Goal: Information Seeking & Learning: Learn about a topic

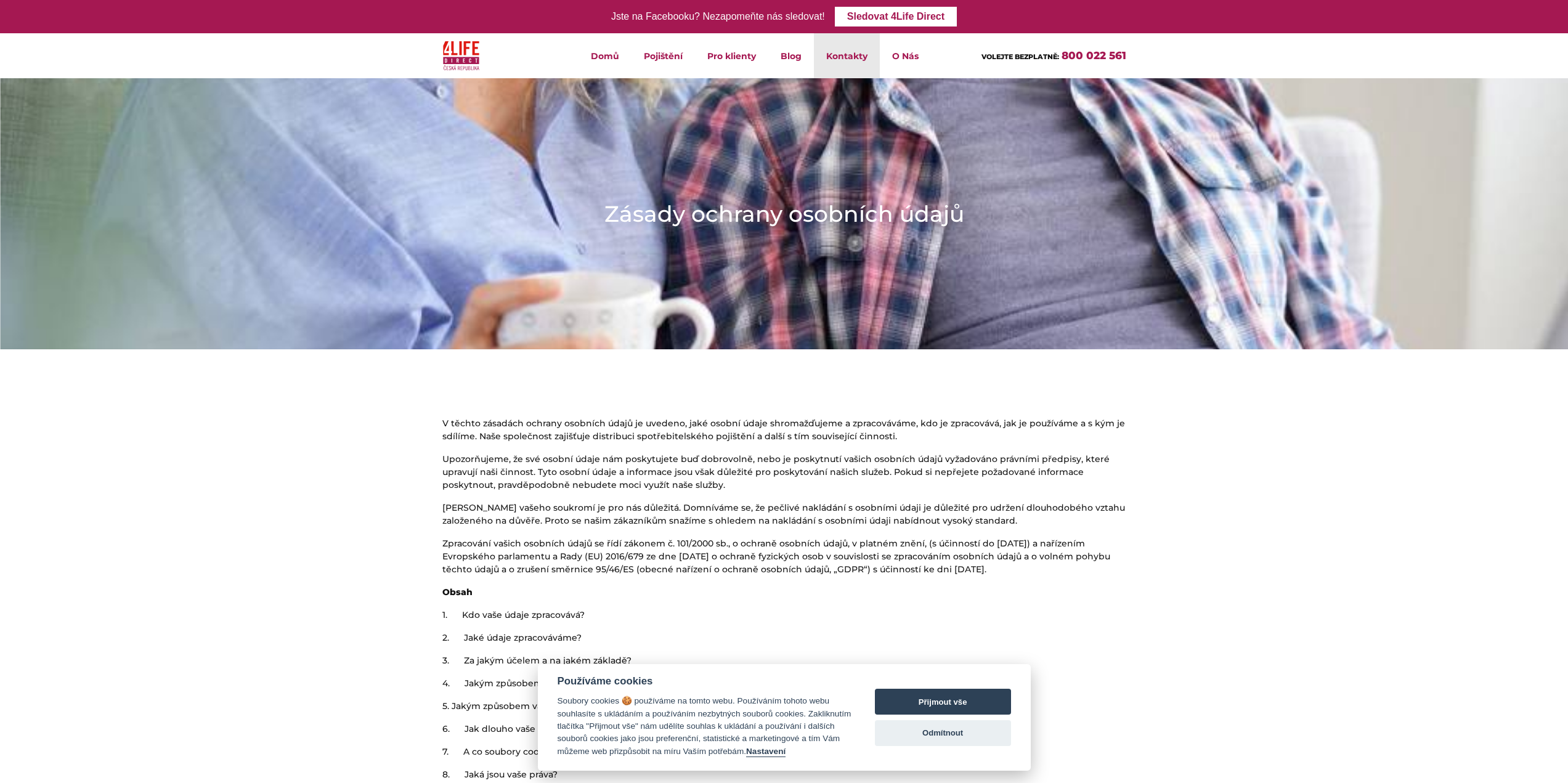
click at [866, 64] on link "Kontakty" at bounding box center [847, 56] width 66 height 45
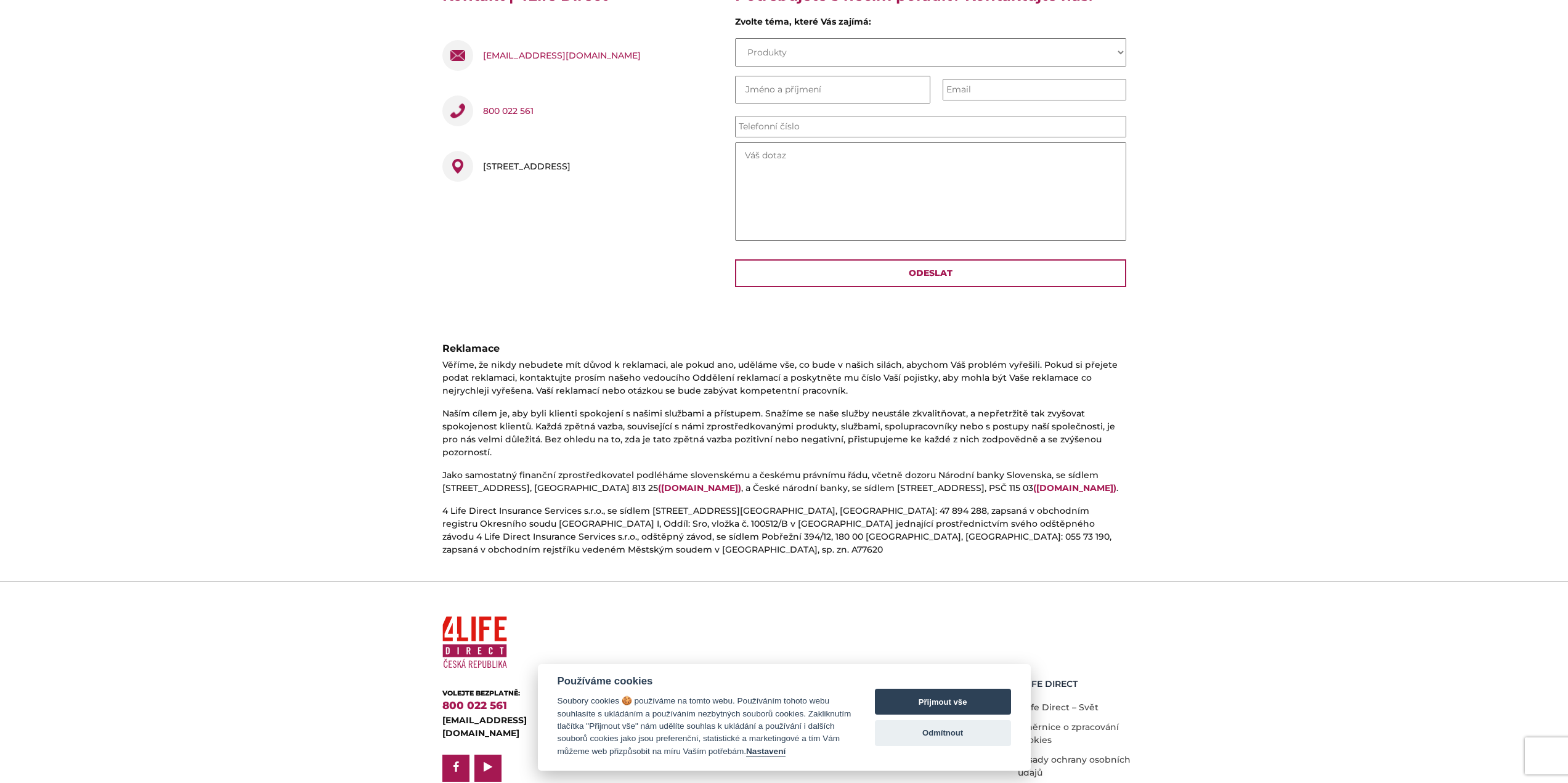
scroll to position [414, 0]
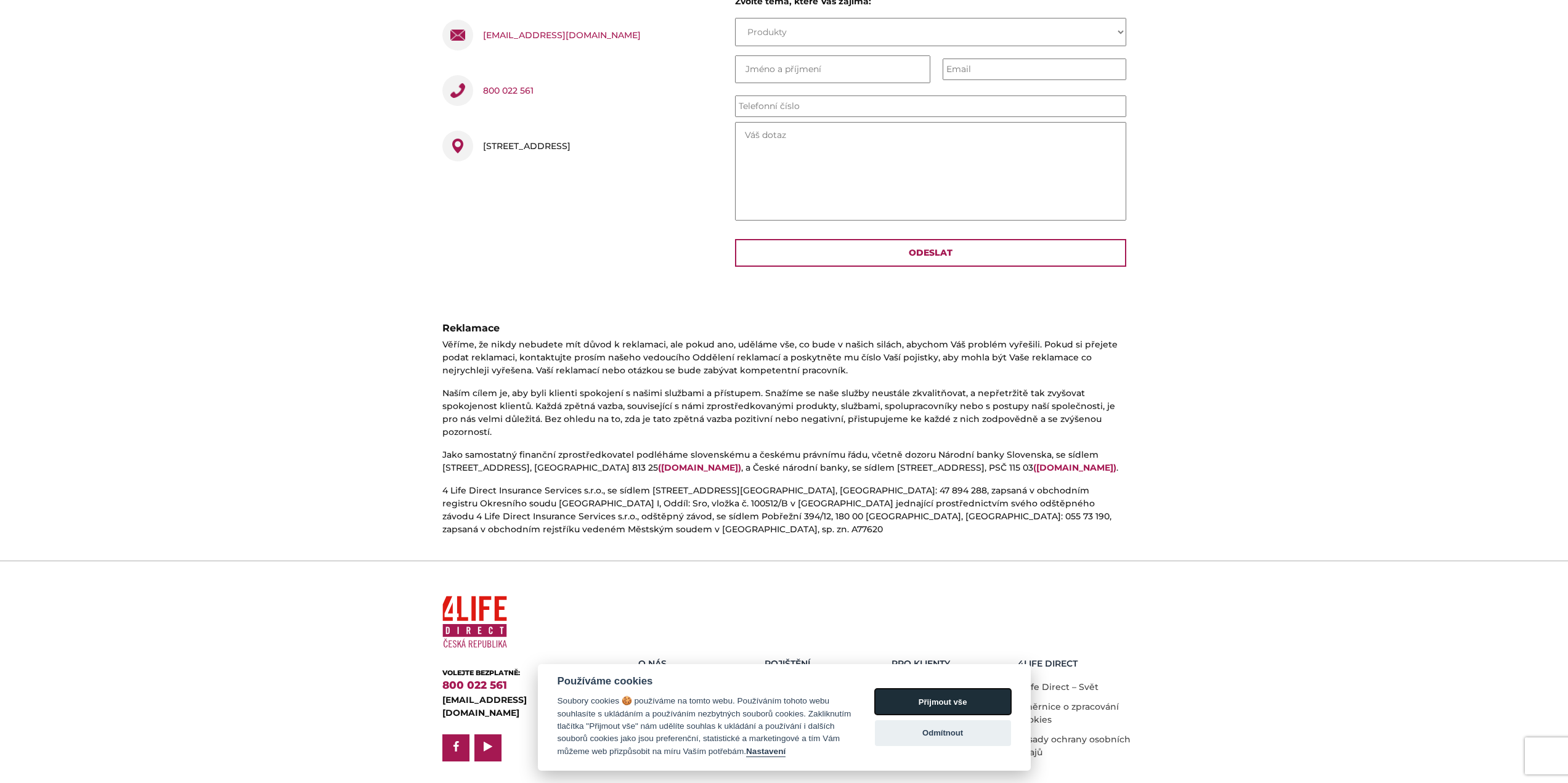
click at [921, 706] on button "Přijmout vše" at bounding box center [943, 702] width 136 height 26
checkbox input "true"
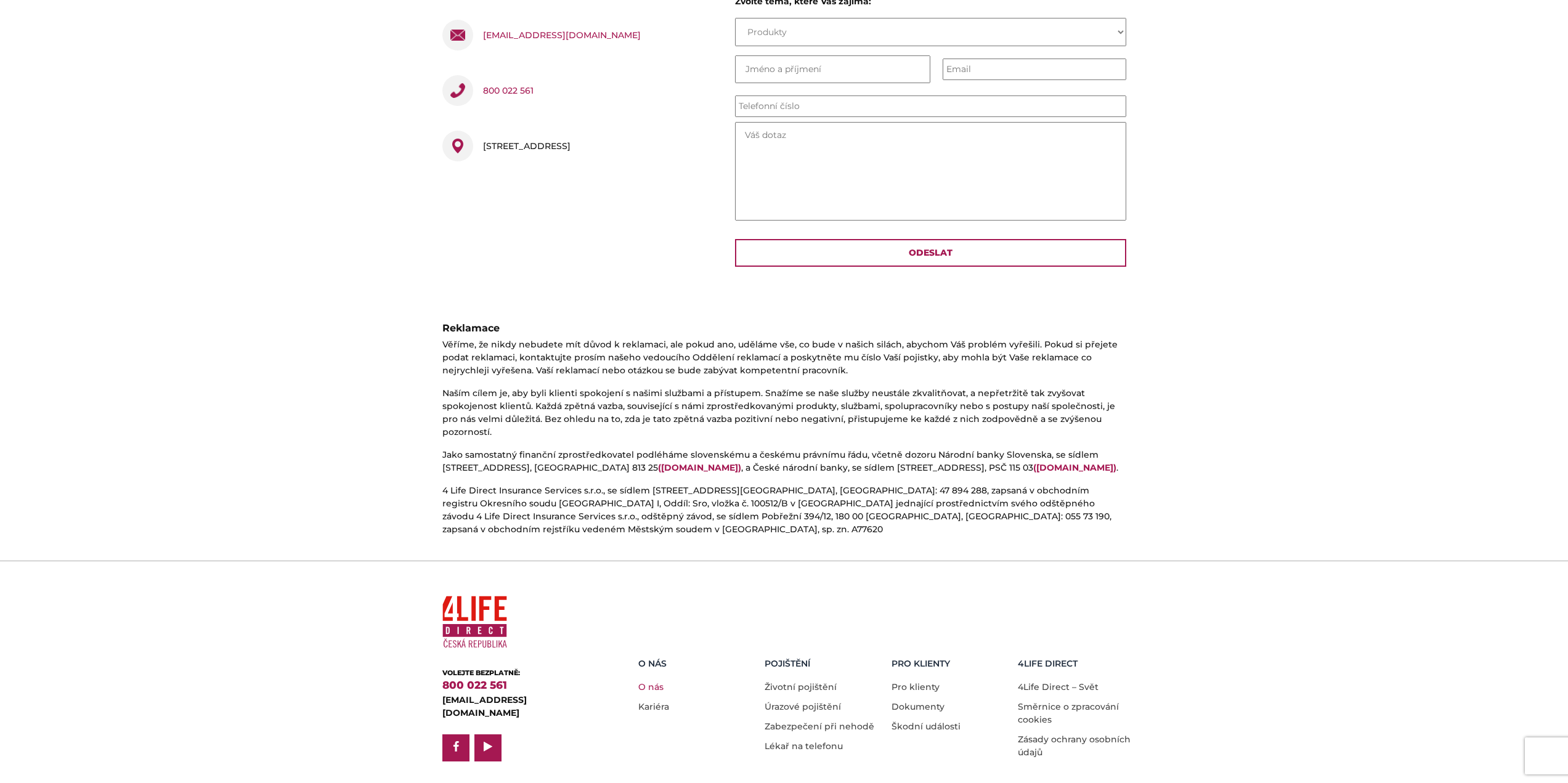
click at [646, 681] on link "O nás" at bounding box center [651, 687] width 25 height 11
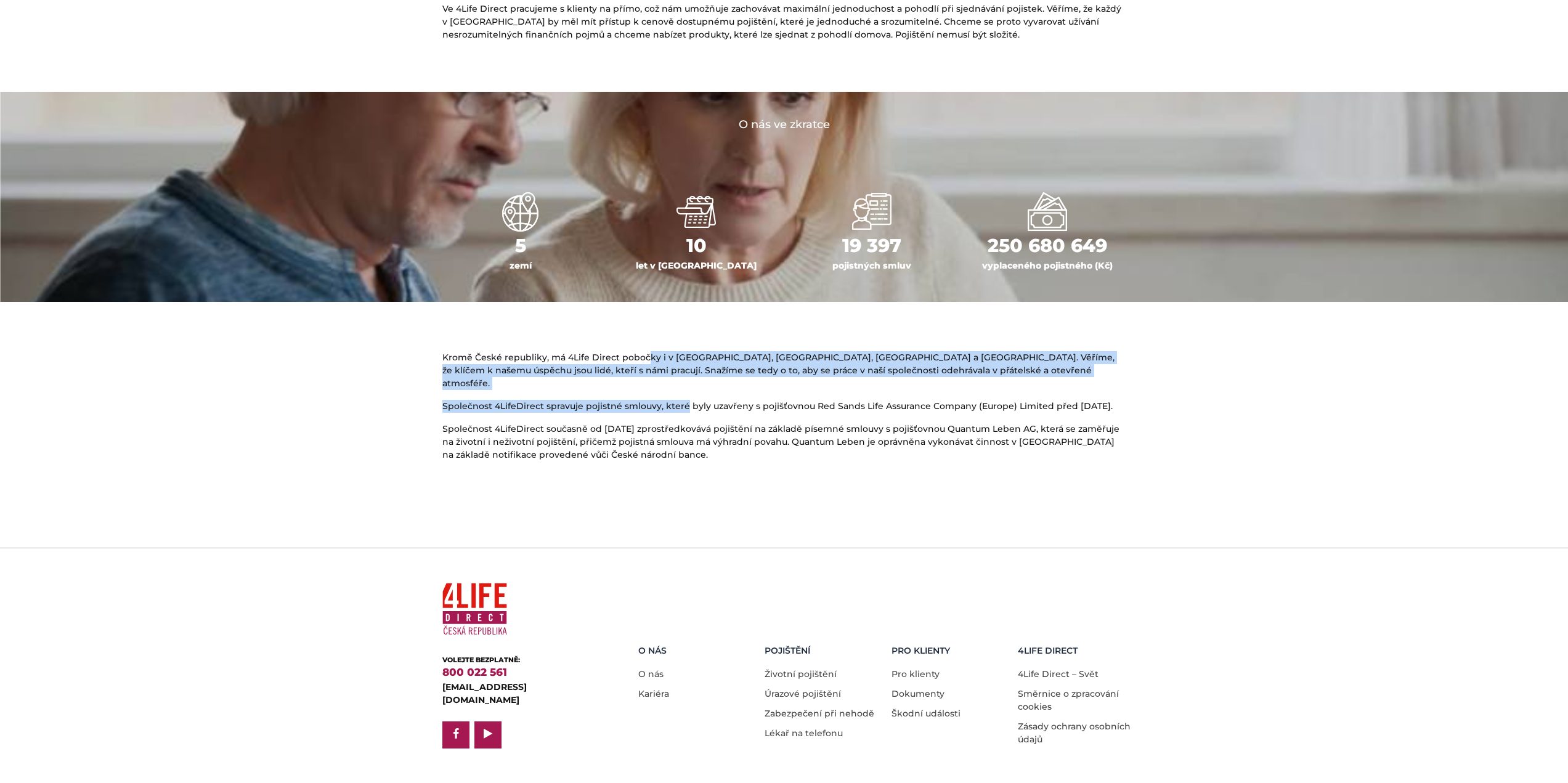
drag, startPoint x: 646, startPoint y: 359, endPoint x: 682, endPoint y: 399, distance: 53.8
click at [682, 396] on div "Kromě České republiky, má 4Life Direct pobočky i v Polsku, Maďarsku, Slovensku …" at bounding box center [784, 412] width 702 height 120
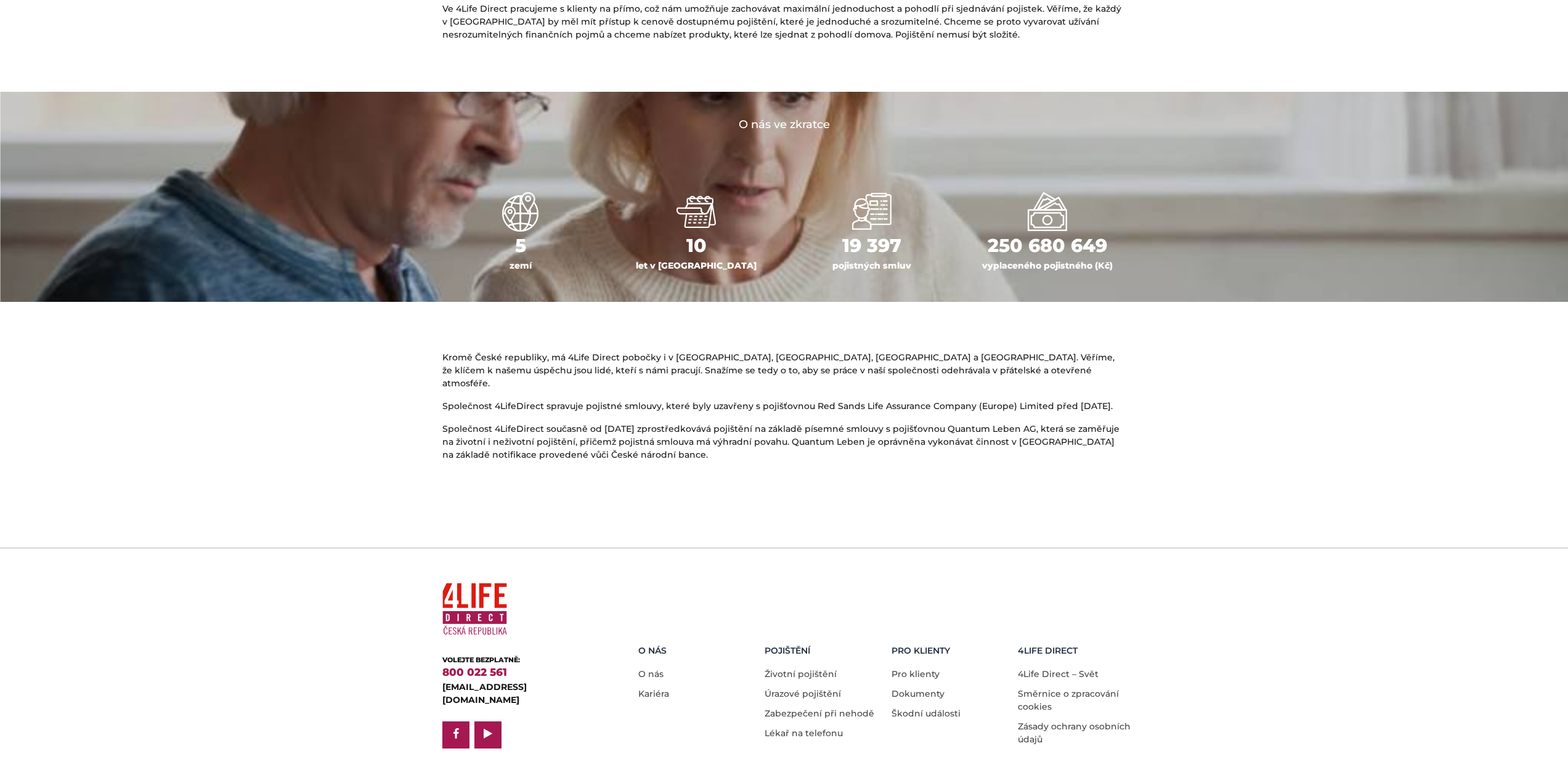
click at [682, 429] on p "Společnost 4LifeDirect současně od [DATE] zprostředkovává pojištění na základě …" at bounding box center [784, 442] width 684 height 39
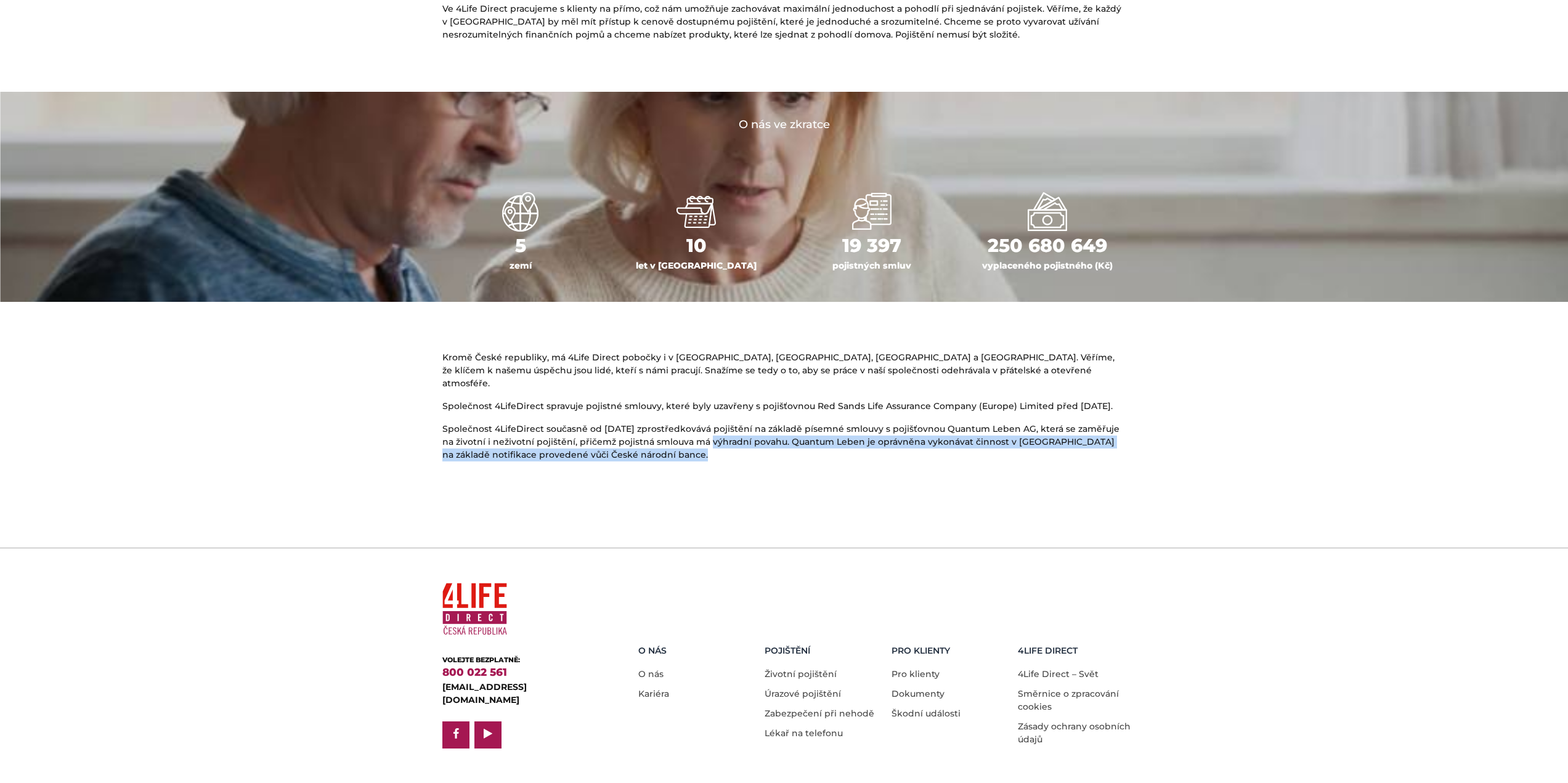
drag, startPoint x: 682, startPoint y: 429, endPoint x: 674, endPoint y: 458, distance: 30.1
click at [674, 458] on div "Kromě České republiky, má 4Life Direct pobočky i v Polsku, Maďarsku, Slovensku …" at bounding box center [784, 412] width 702 height 120
click at [674, 459] on main "O nás 4Life Direct je jedna z nejrychleji rostoucích firem v oblasti přímého zp…" at bounding box center [784, 77] width 1568 height 921
click at [673, 452] on div "Kromě České republiky, má 4Life Direct pobočky i v Polsku, Maďarsku, Slovensku …" at bounding box center [784, 412] width 702 height 120
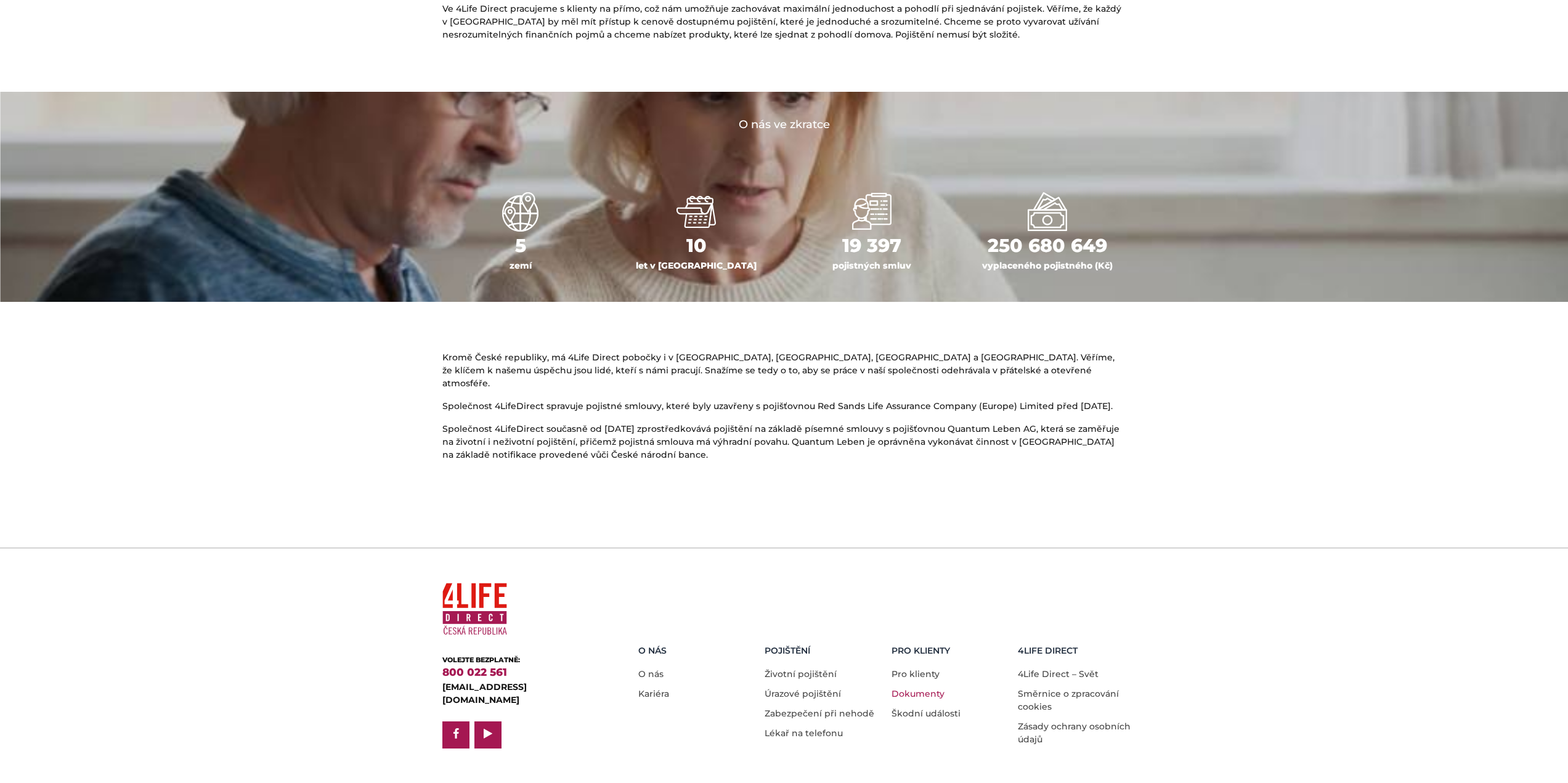
click at [920, 688] on link "Dokumenty" at bounding box center [917, 694] width 53 height 11
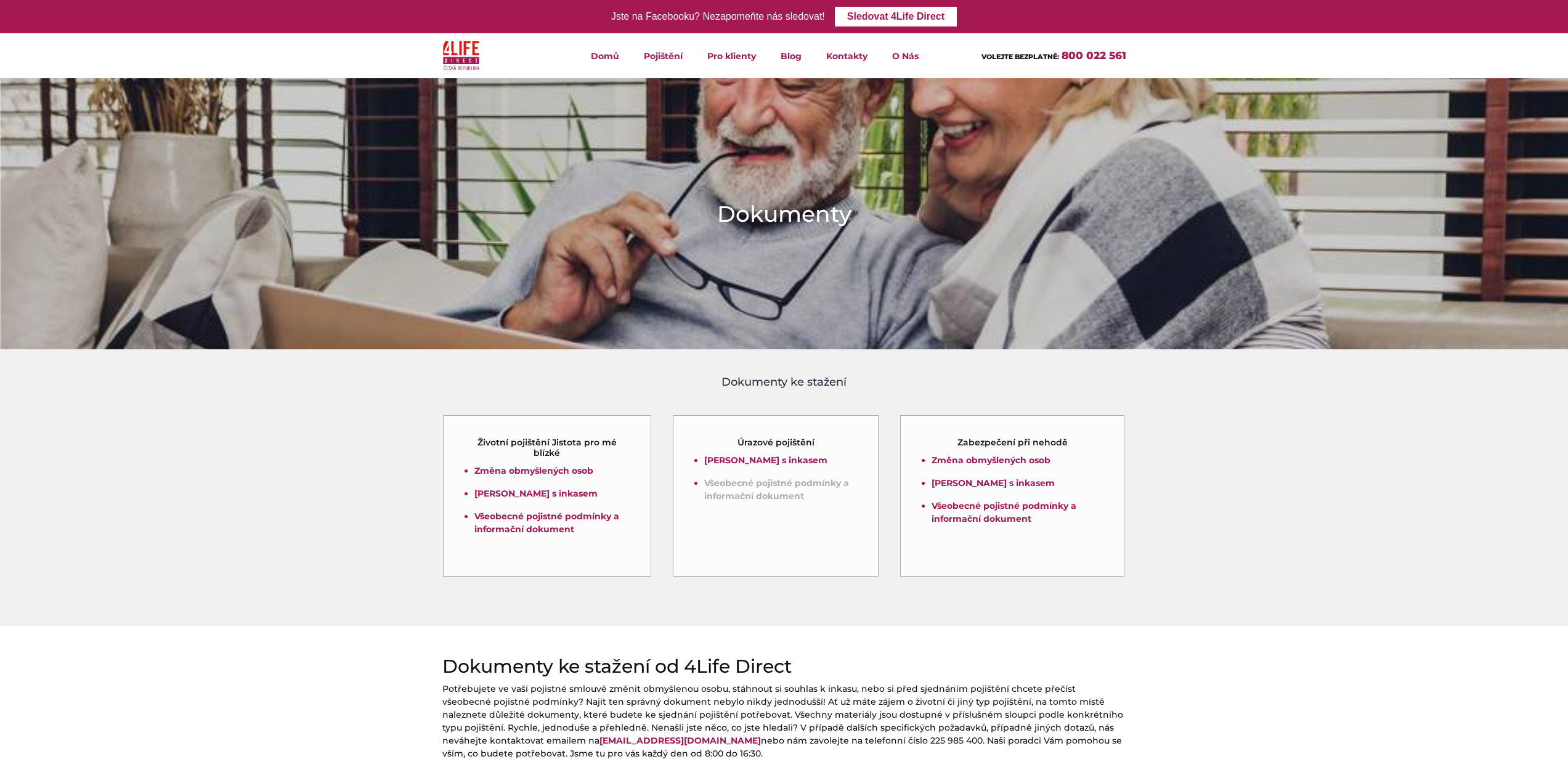
click at [797, 492] on link "Všeobecné pojistné podmínky a informační dokument" at bounding box center [777, 489] width 145 height 24
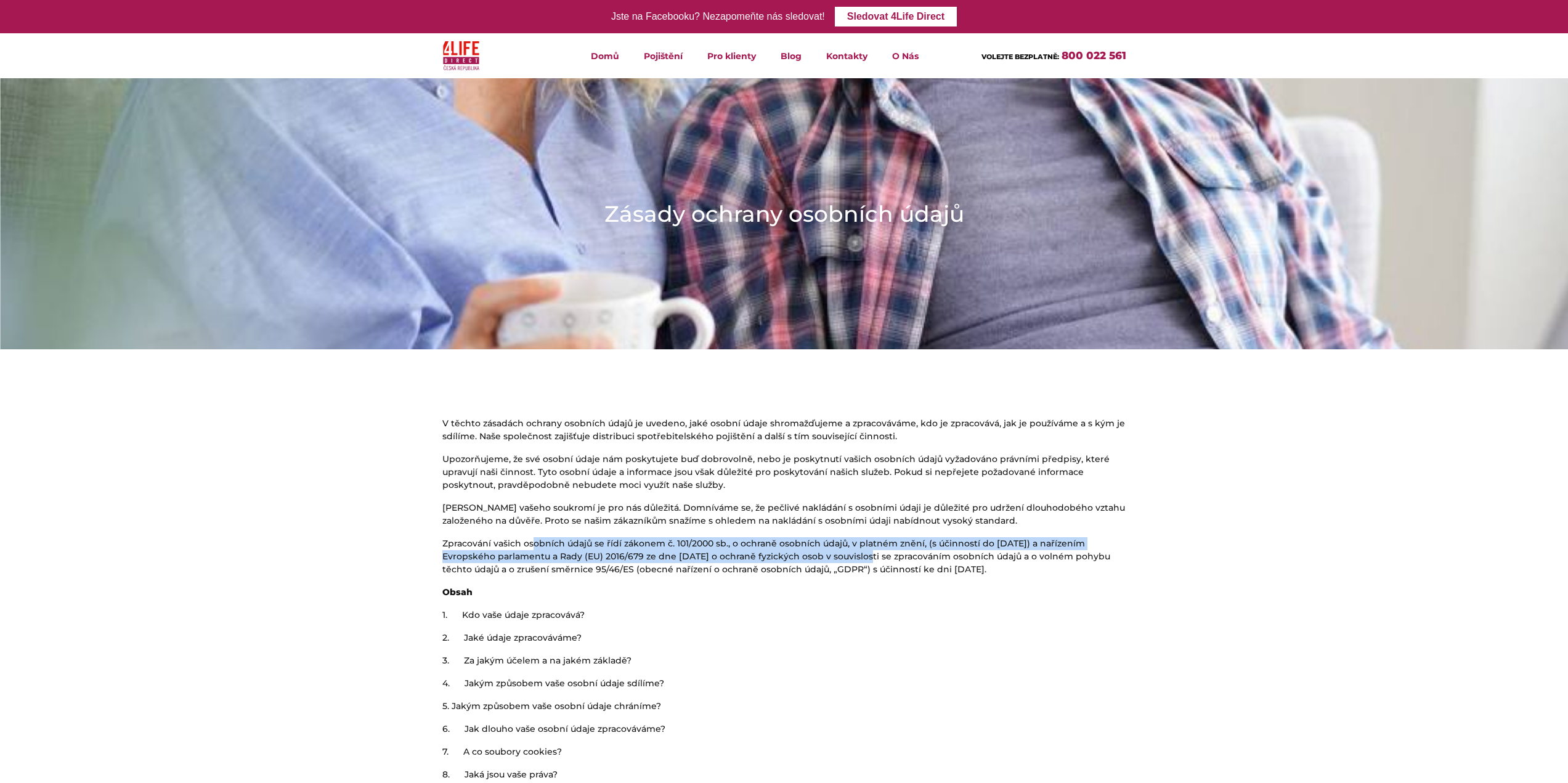
drag, startPoint x: 534, startPoint y: 534, endPoint x: 827, endPoint y: 564, distance: 294.5
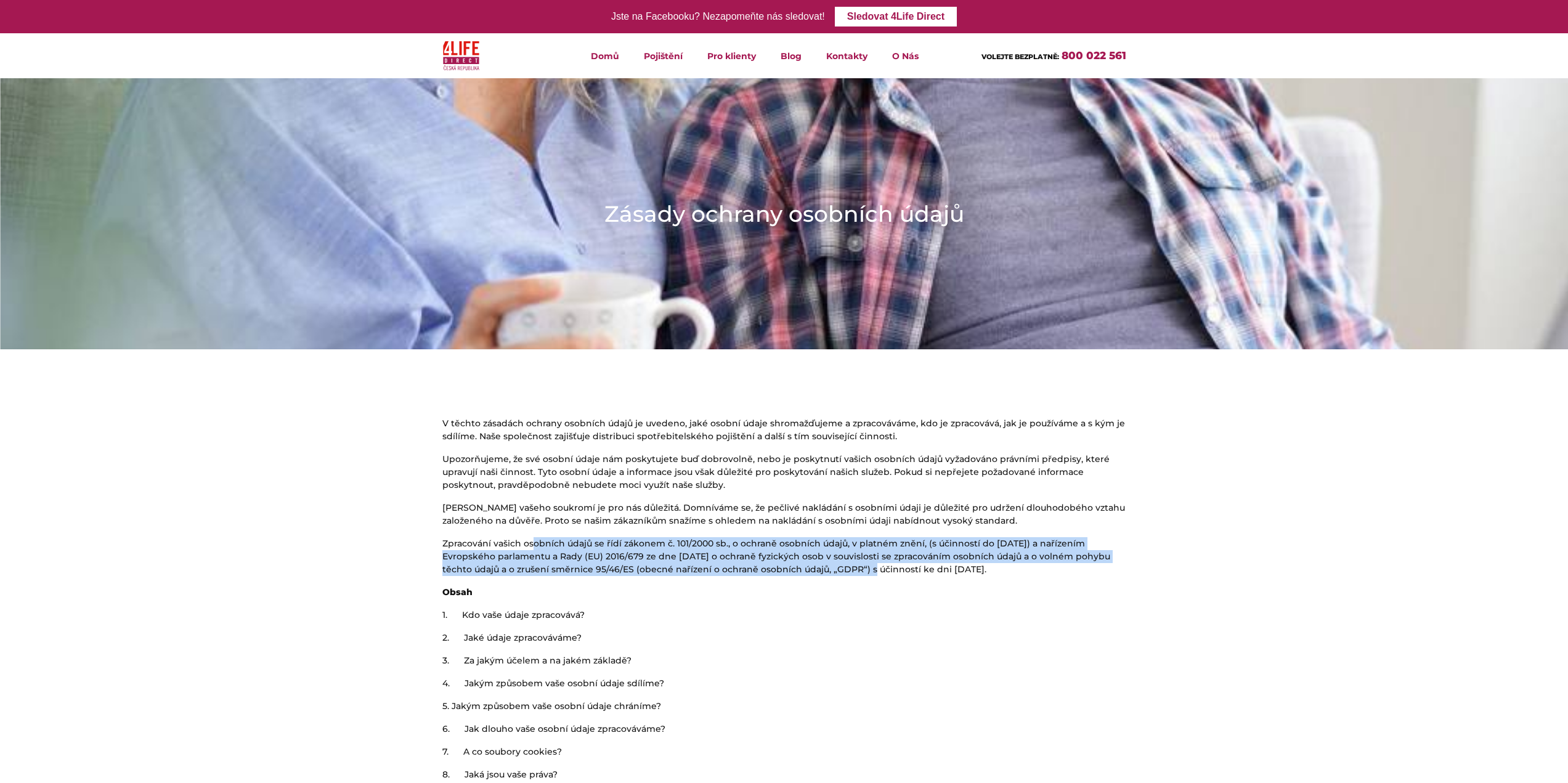
click at [827, 564] on p "Zpracování vašich osobních údajů se řídí zákonem č. 101/2000 sb., o ochraně oso…" at bounding box center [784, 557] width 684 height 39
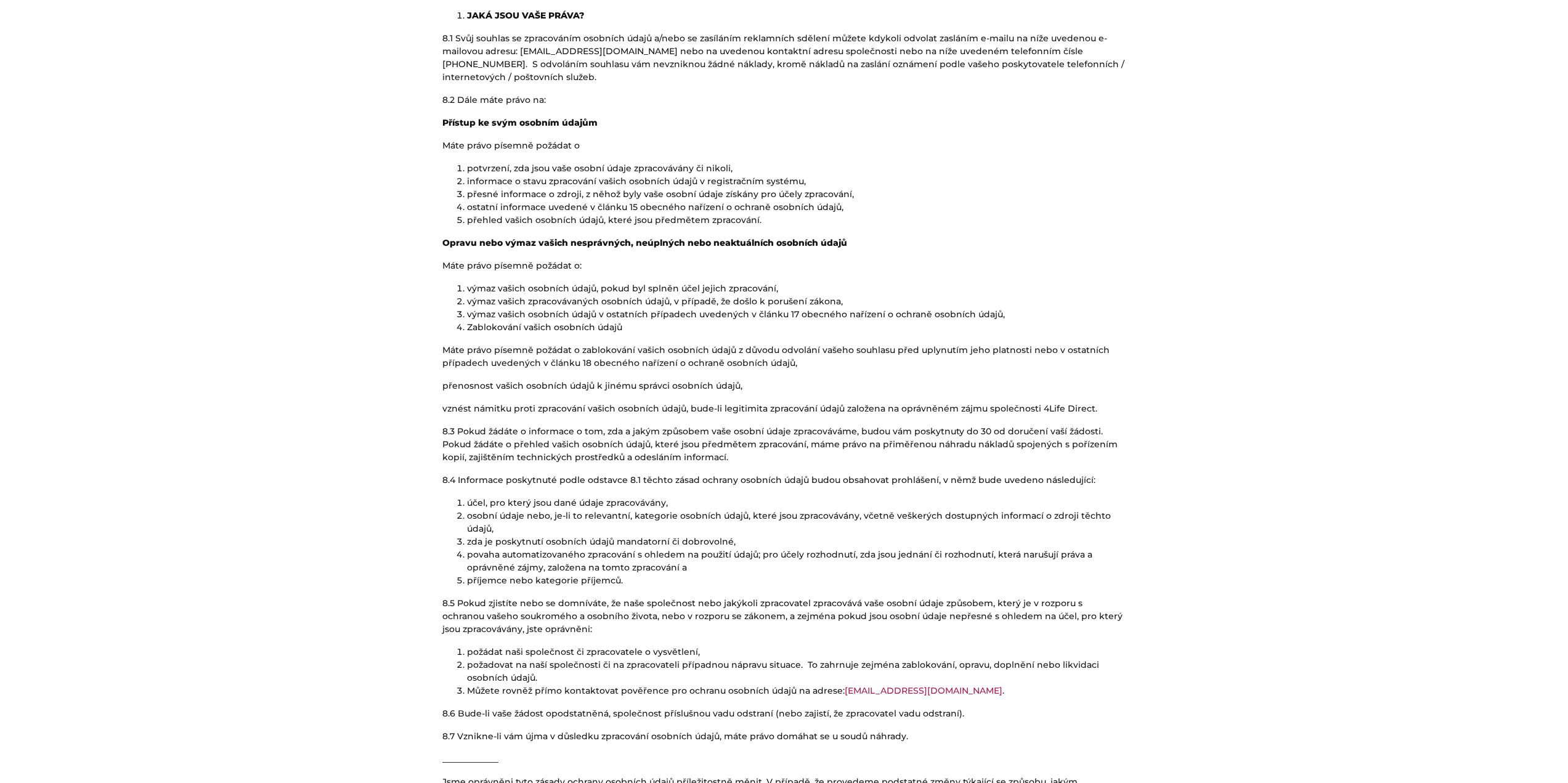
scroll to position [3154, 0]
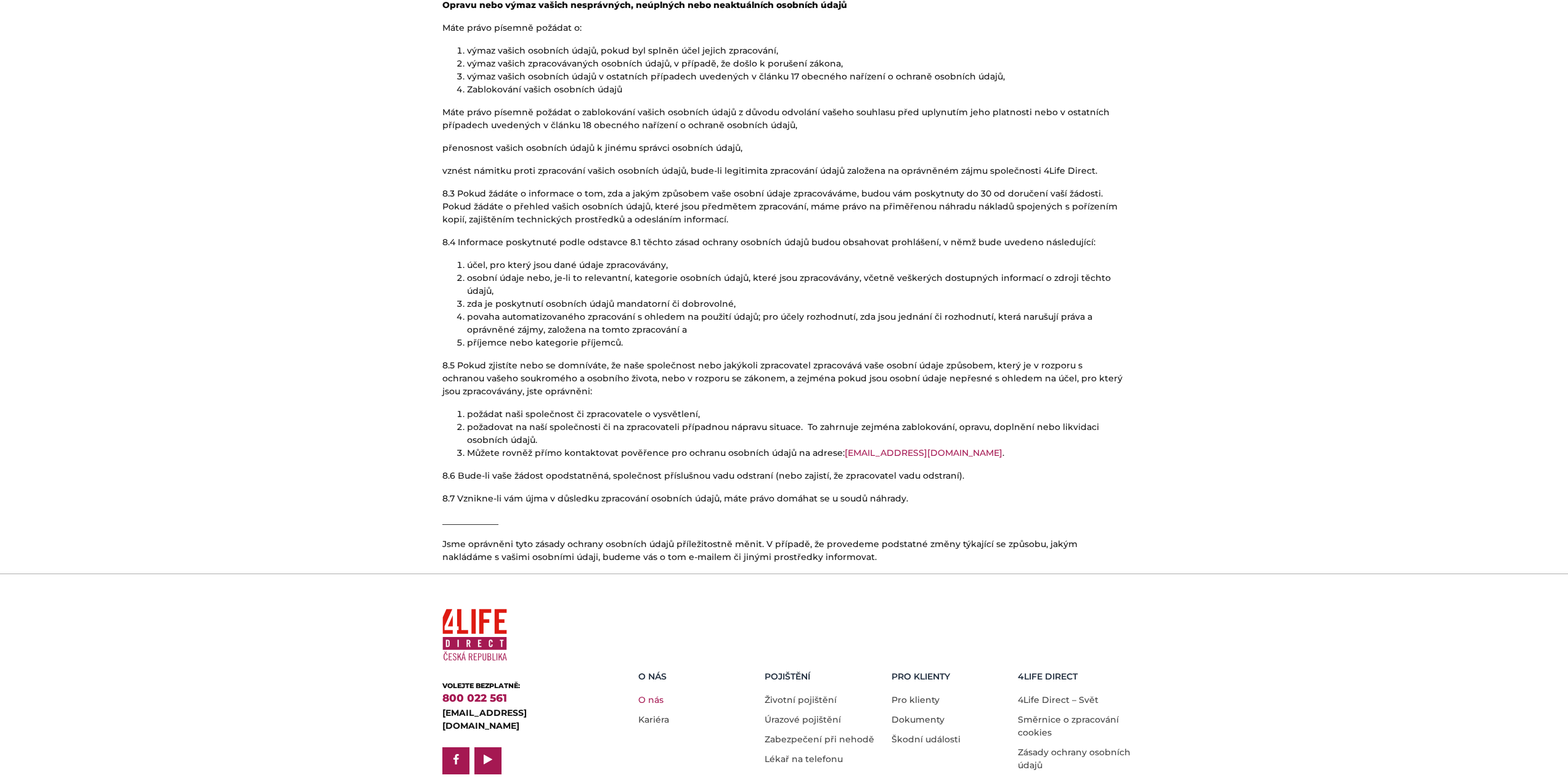
click at [650, 694] on link "O nás" at bounding box center [651, 700] width 25 height 11
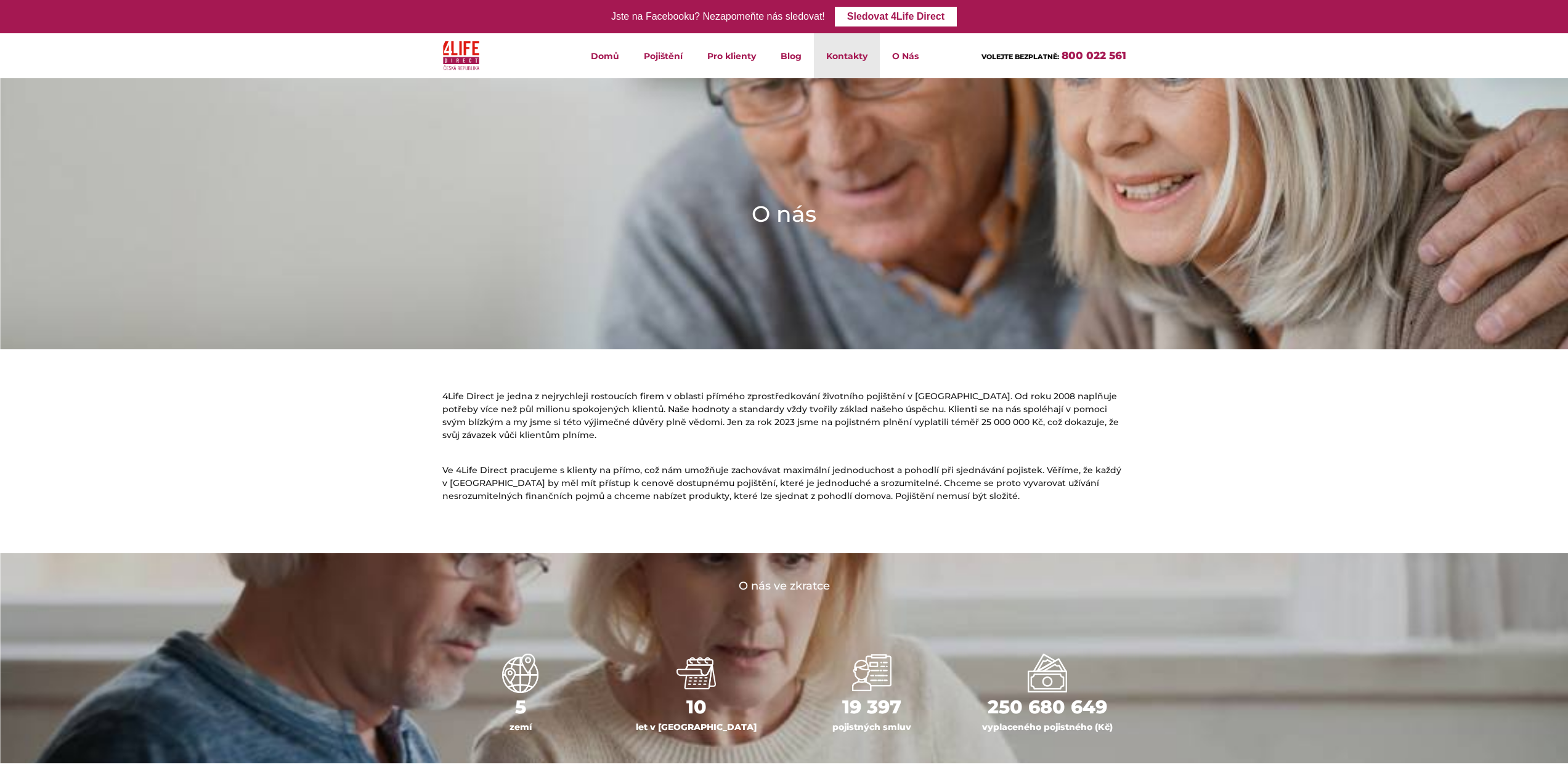
click at [848, 50] on link "Kontakty" at bounding box center [847, 56] width 66 height 45
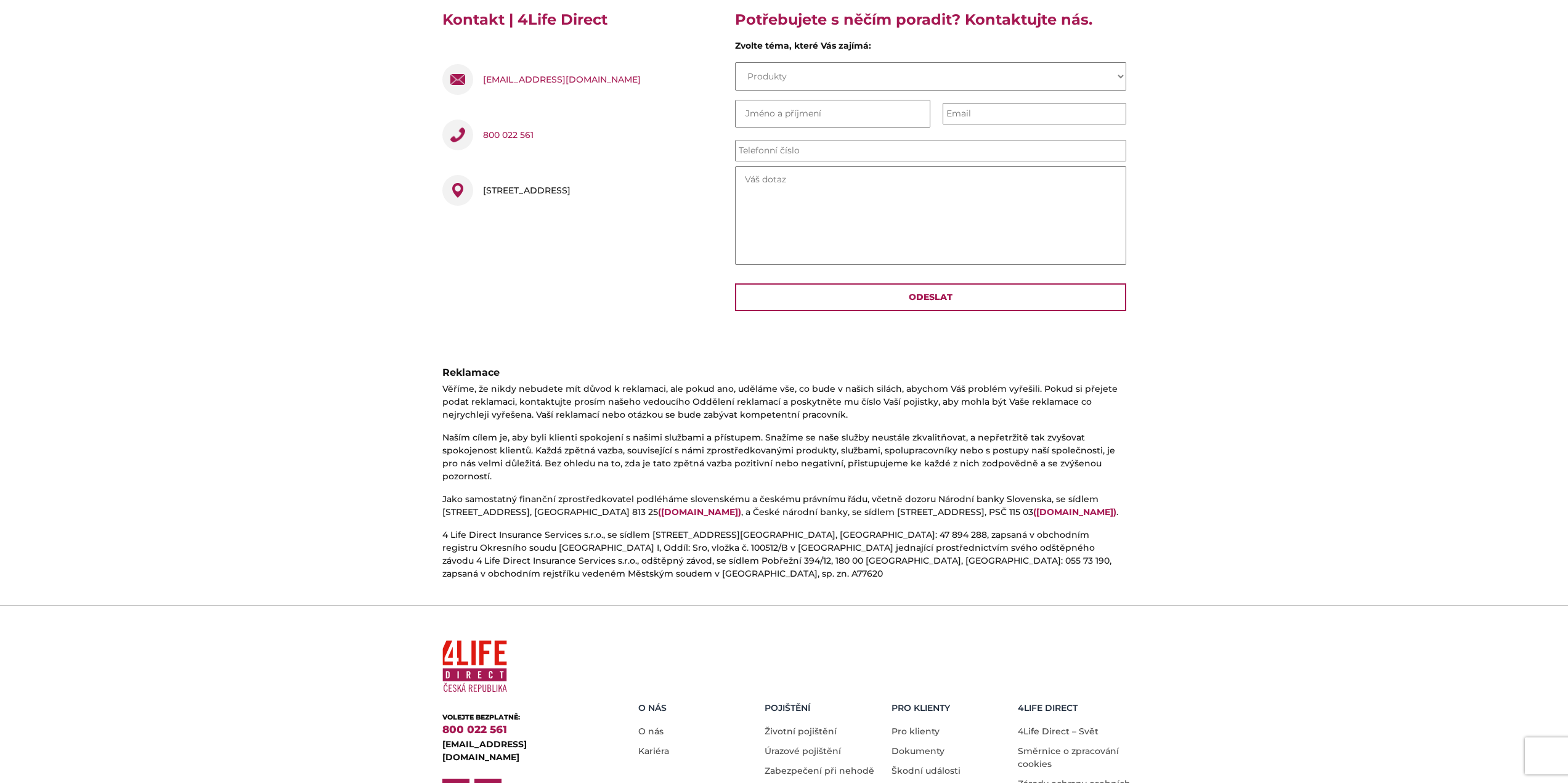
scroll to position [369, 0]
drag, startPoint x: 543, startPoint y: 486, endPoint x: 812, endPoint y: 505, distance: 269.7
click at [812, 505] on p "Jako samostatný finanční zprostředkovatel podléháme slovenskému a českému právn…" at bounding box center [784, 505] width 684 height 26
click at [804, 528] on p "4 Life Direct Insurance Services s.r.o., se sídlem [STREET_ADDRESS][GEOGRAPHIC_…" at bounding box center [784, 554] width 684 height 51
